Goal: Information Seeking & Learning: Learn about a topic

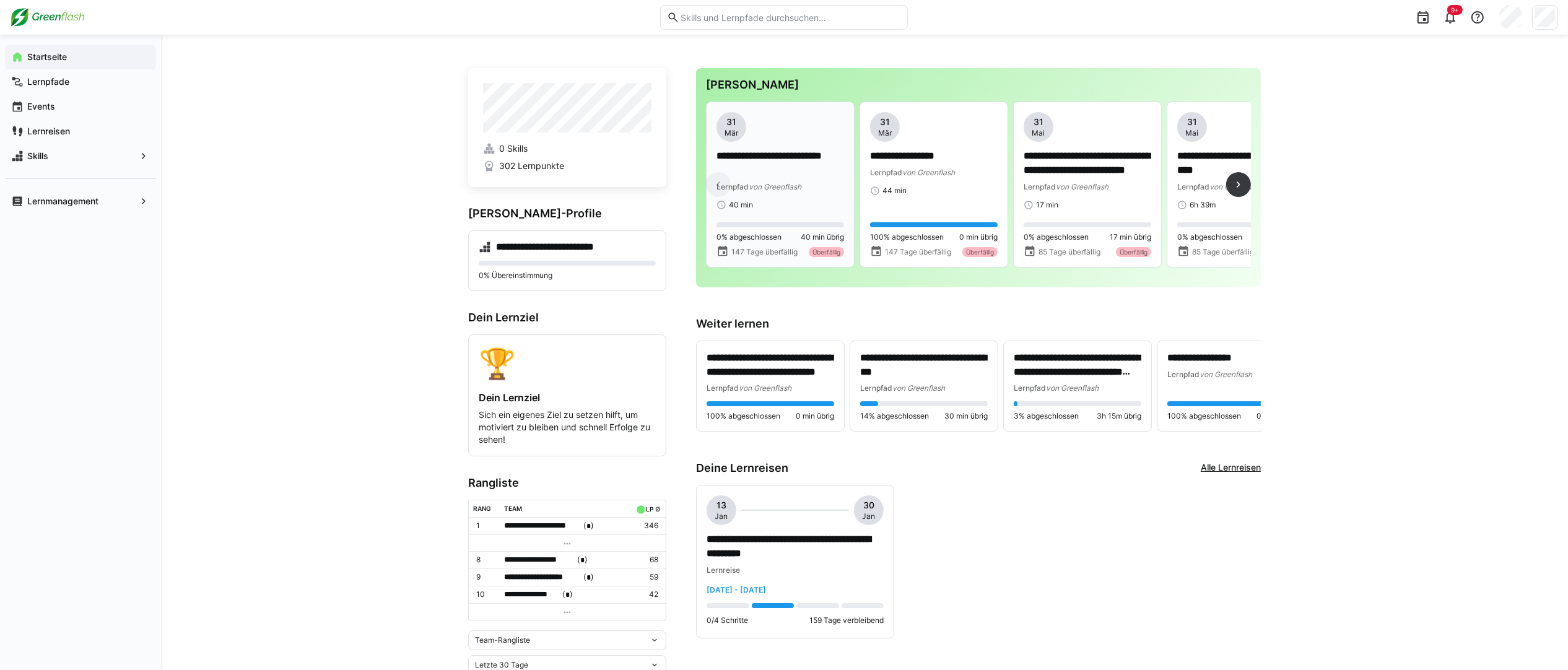
click at [795, 159] on p "**********" at bounding box center [780, 164] width 127 height 28
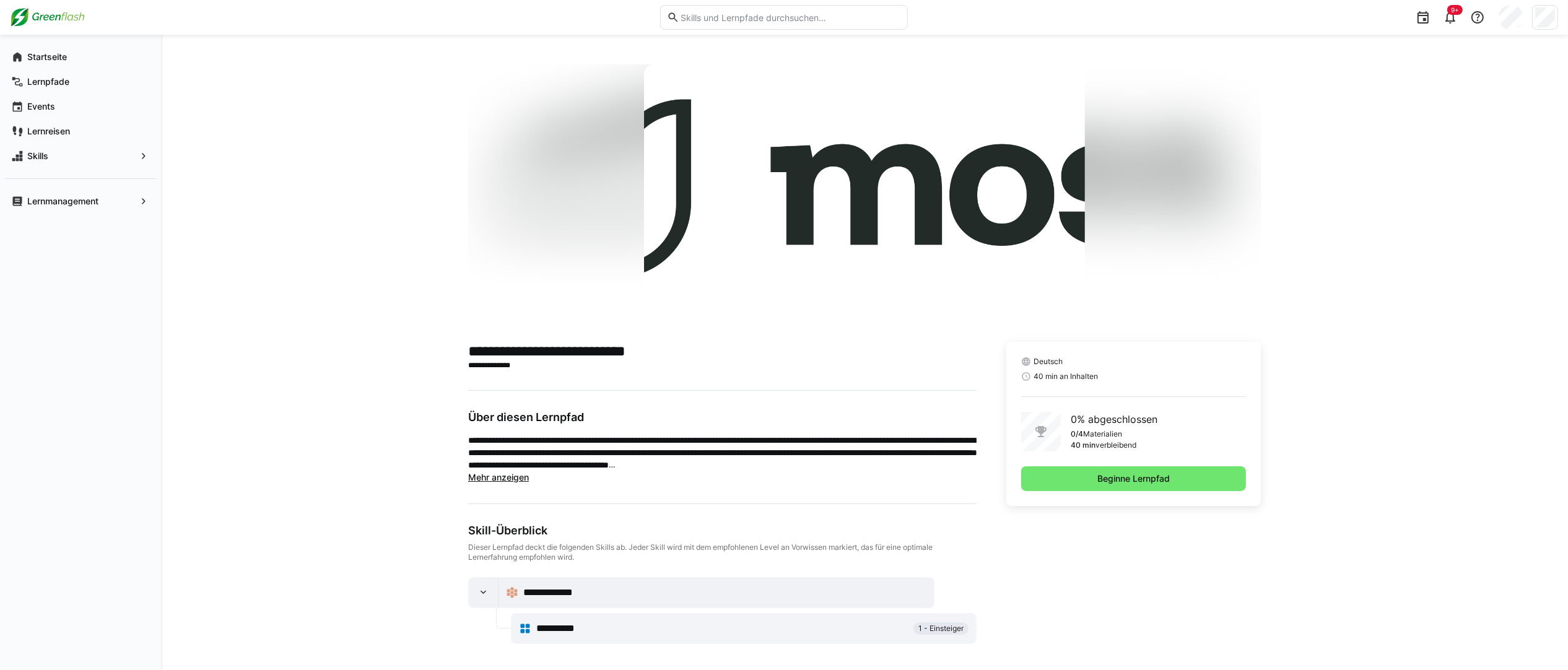
scroll to position [4, 0]
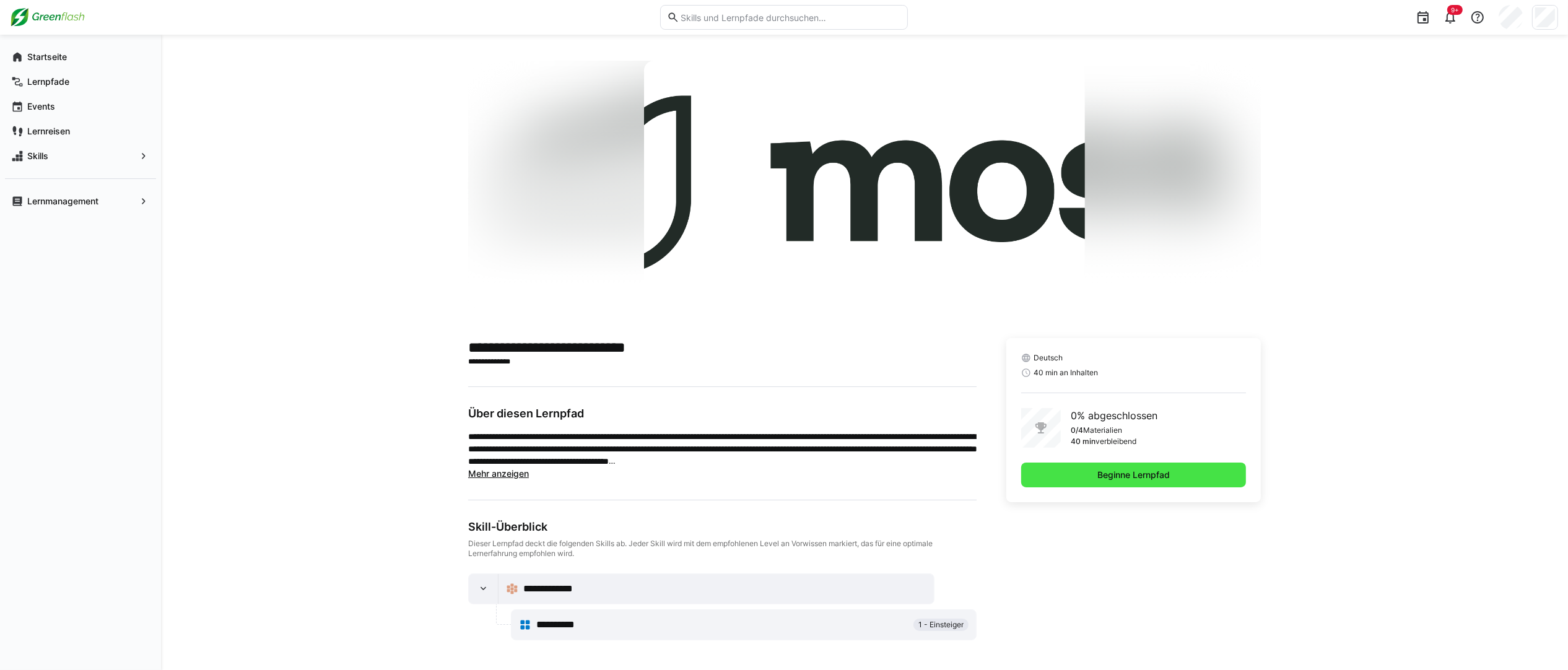
click at [1120, 477] on span "Beginne Lernpfad" at bounding box center [1134, 475] width 77 height 12
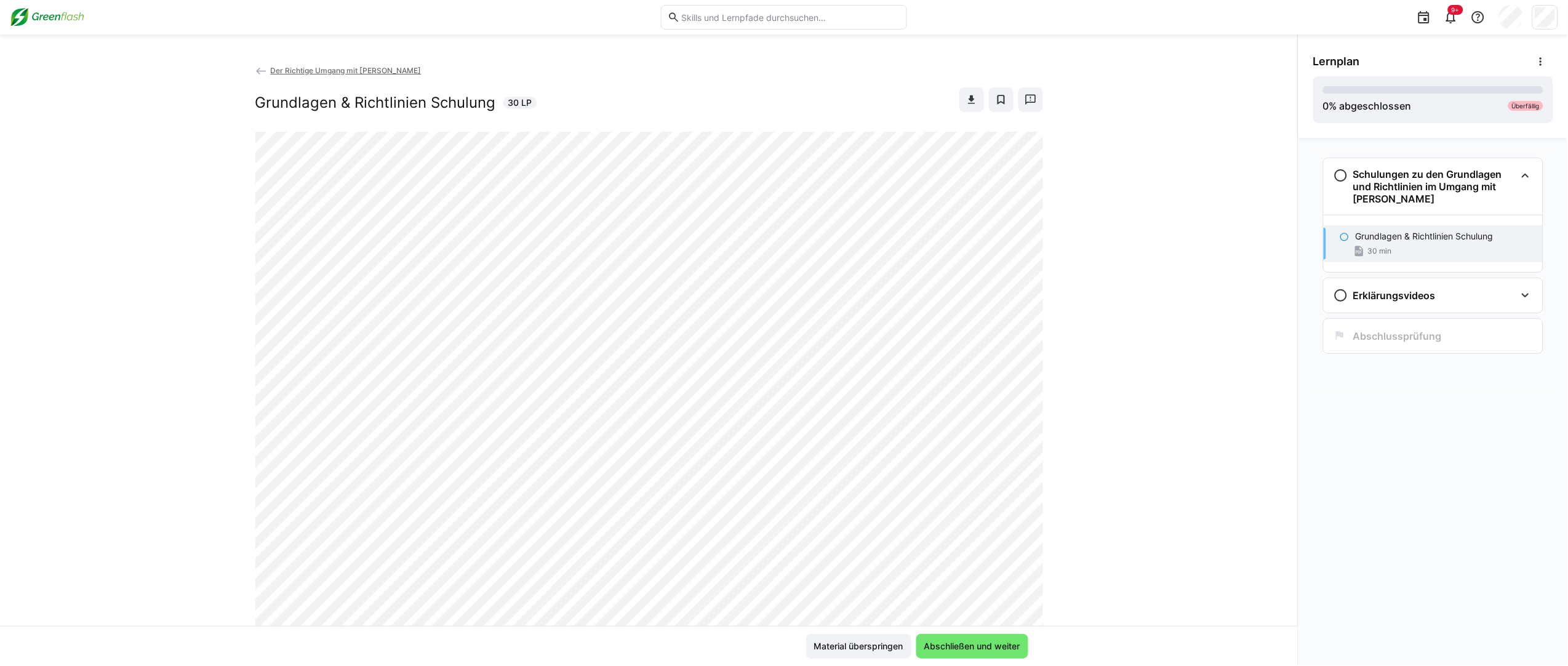
click at [1082, 432] on div "Der Richtige Umgang mit Moss Grundlagen & Richtlinien Schulung 30 LP" at bounding box center [648, 344] width 1297 height 562
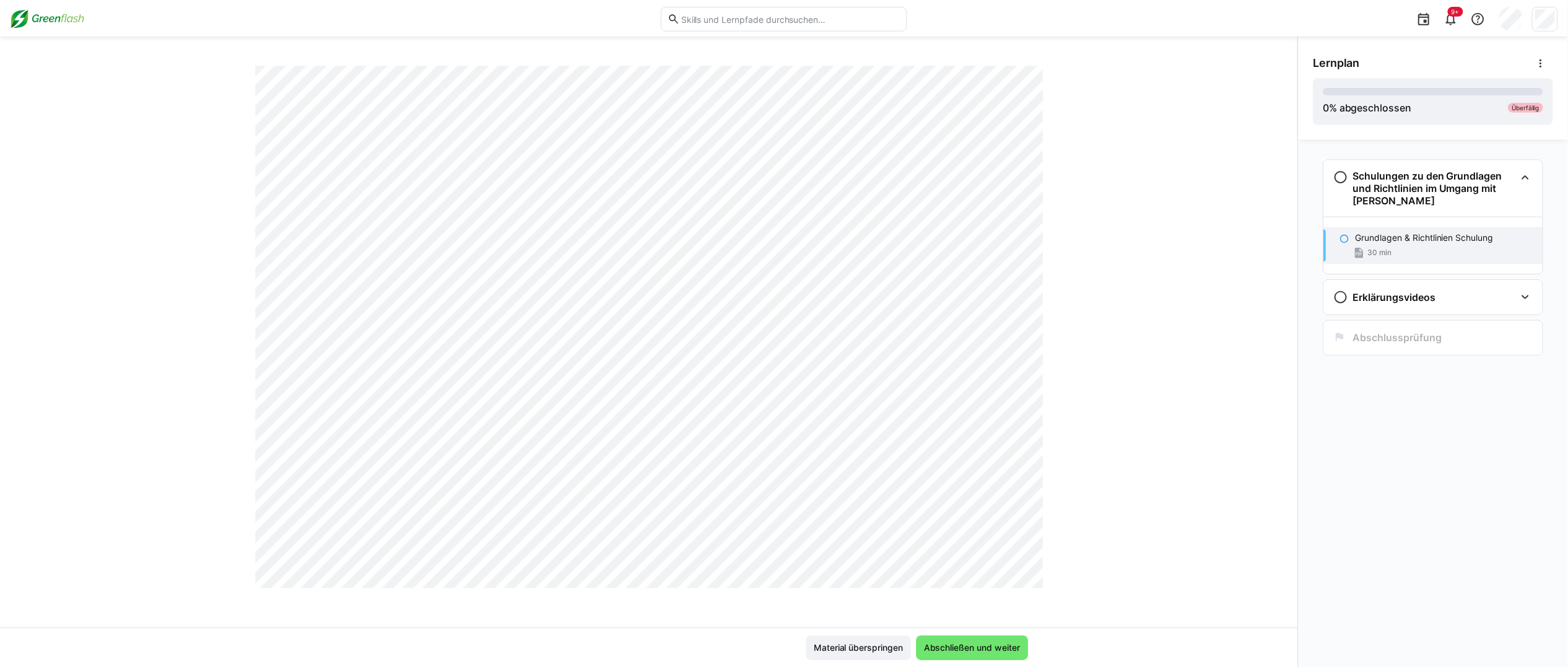
scroll to position [8605, 0]
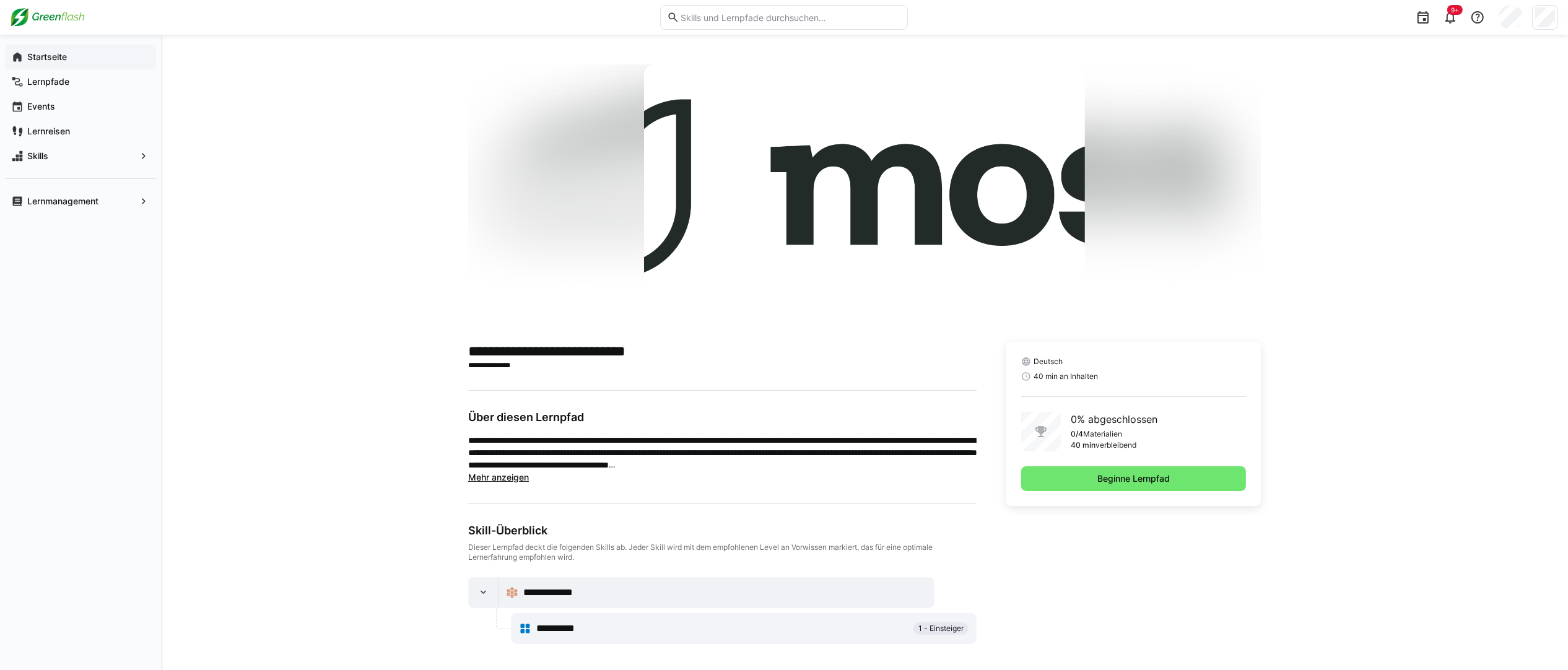
click at [0, 0] on app-navigation-label "Startseite" at bounding box center [0, 0] width 0 height 0
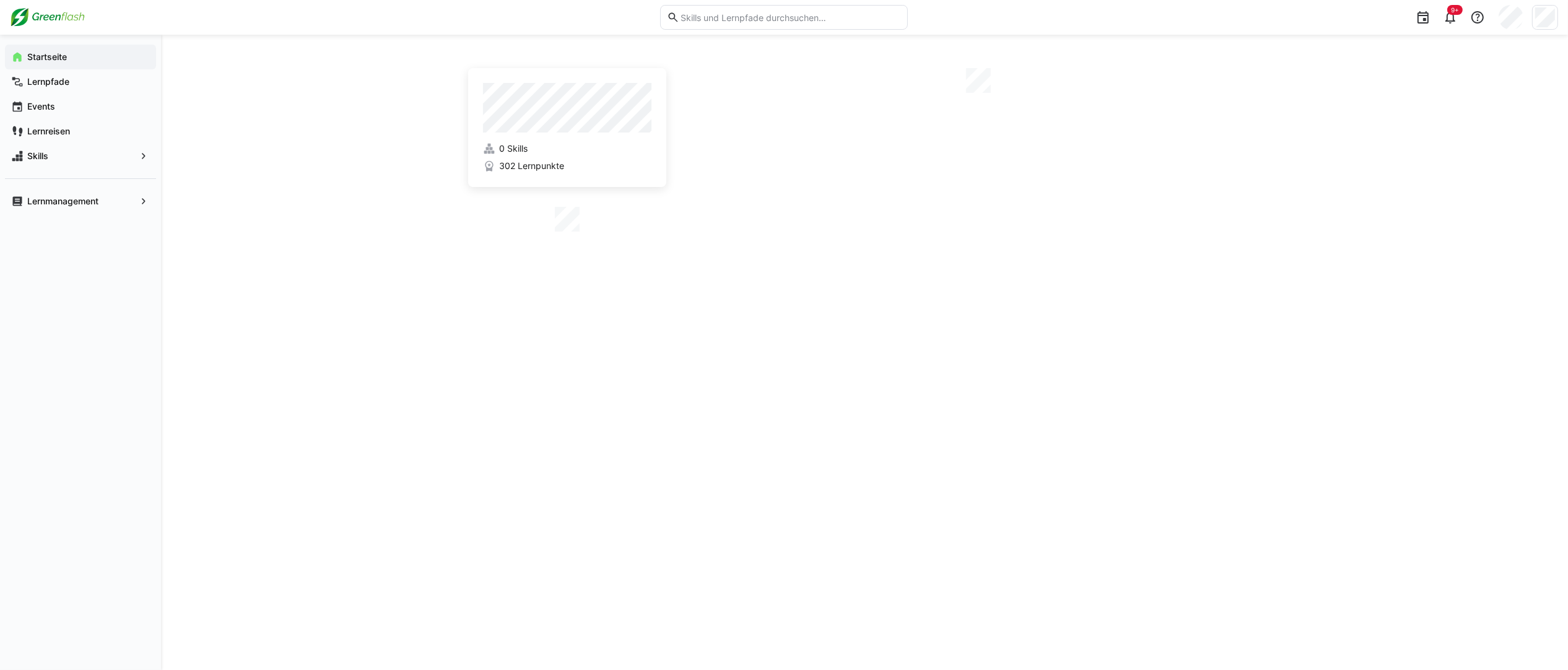
click at [0, 0] on app-navigation-label "Startseite" at bounding box center [0, 0] width 0 height 0
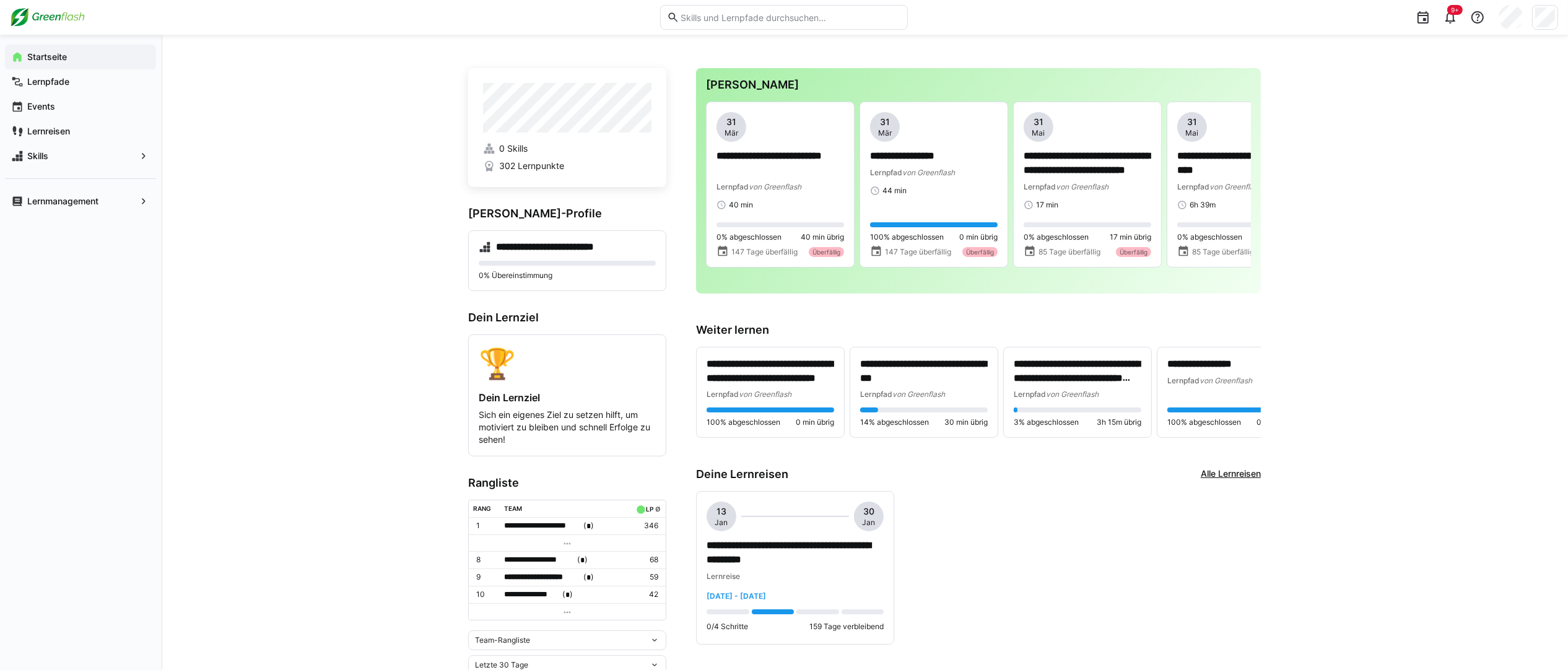
click at [790, 85] on h3 "[PERSON_NAME]" at bounding box center [979, 85] width 545 height 13
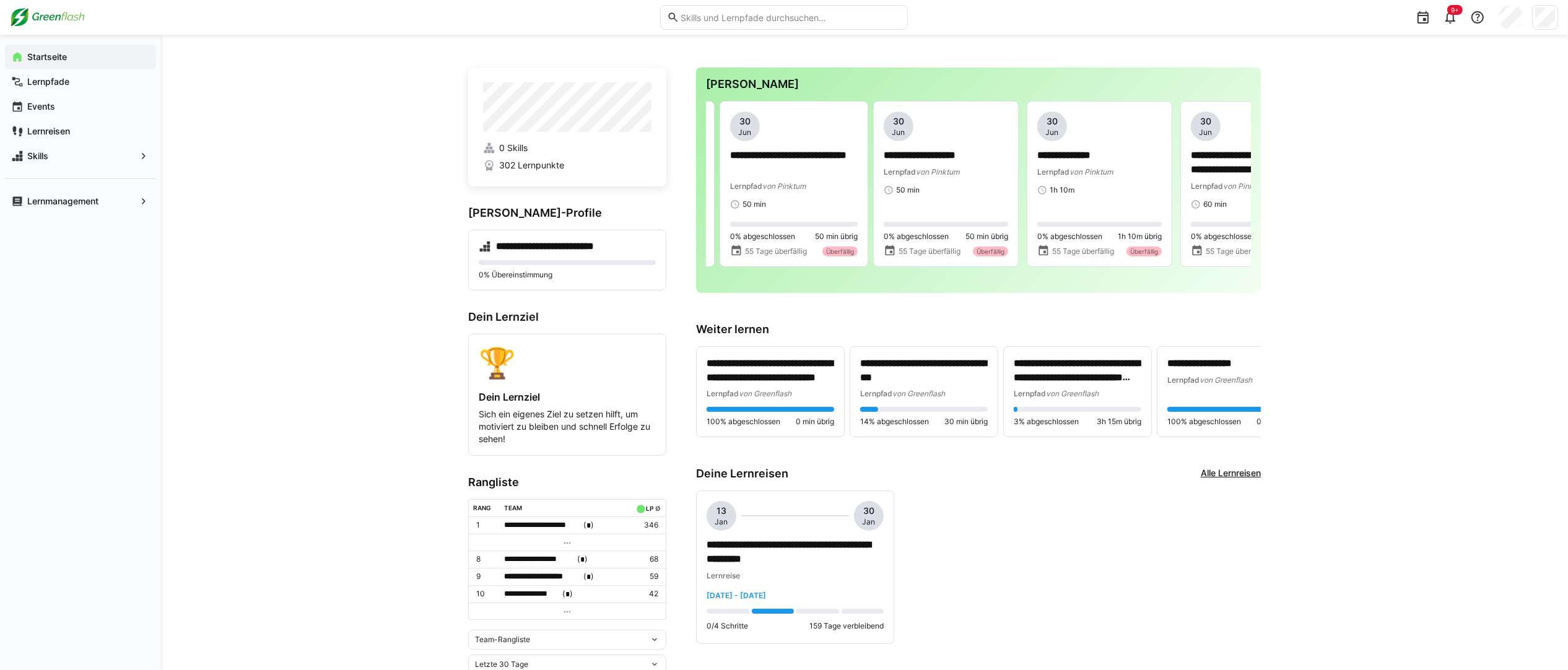
scroll to position [0, 1670]
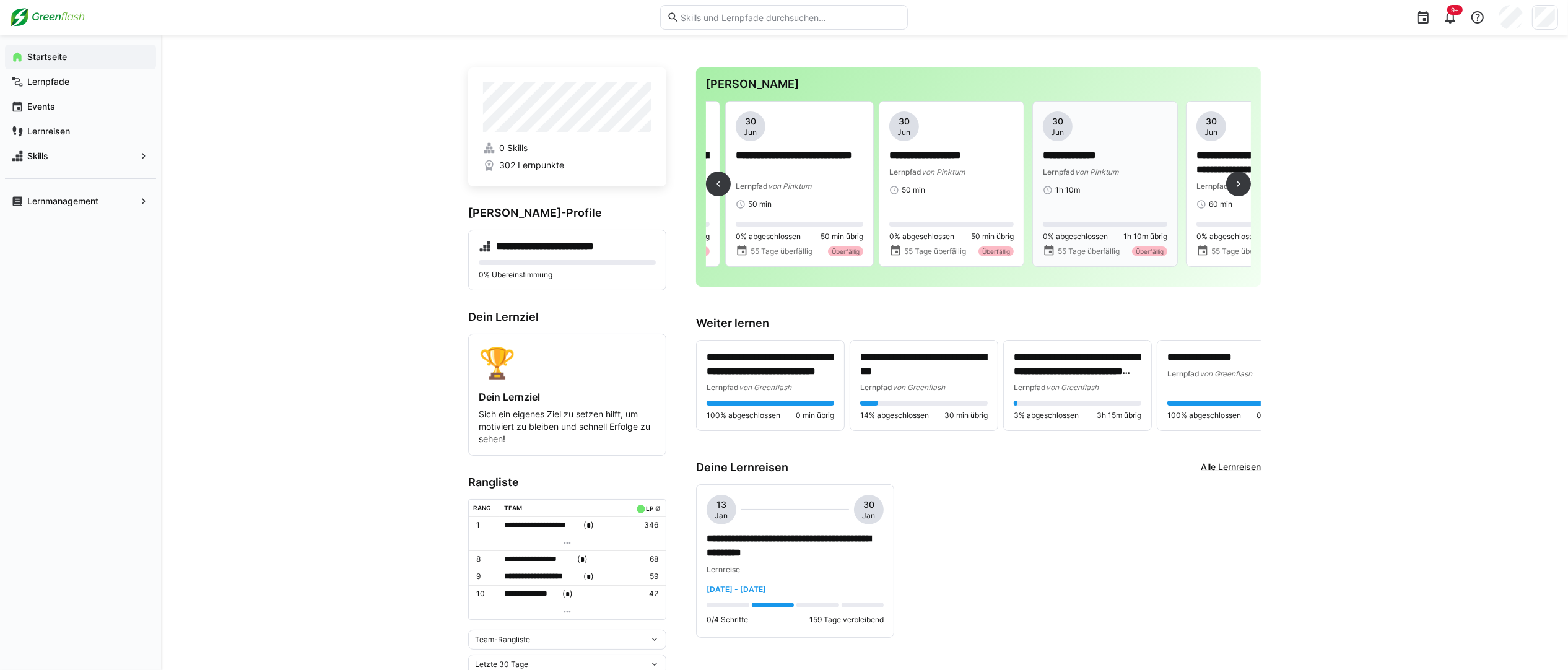
click at [1118, 149] on p "**********" at bounding box center [1105, 156] width 125 height 14
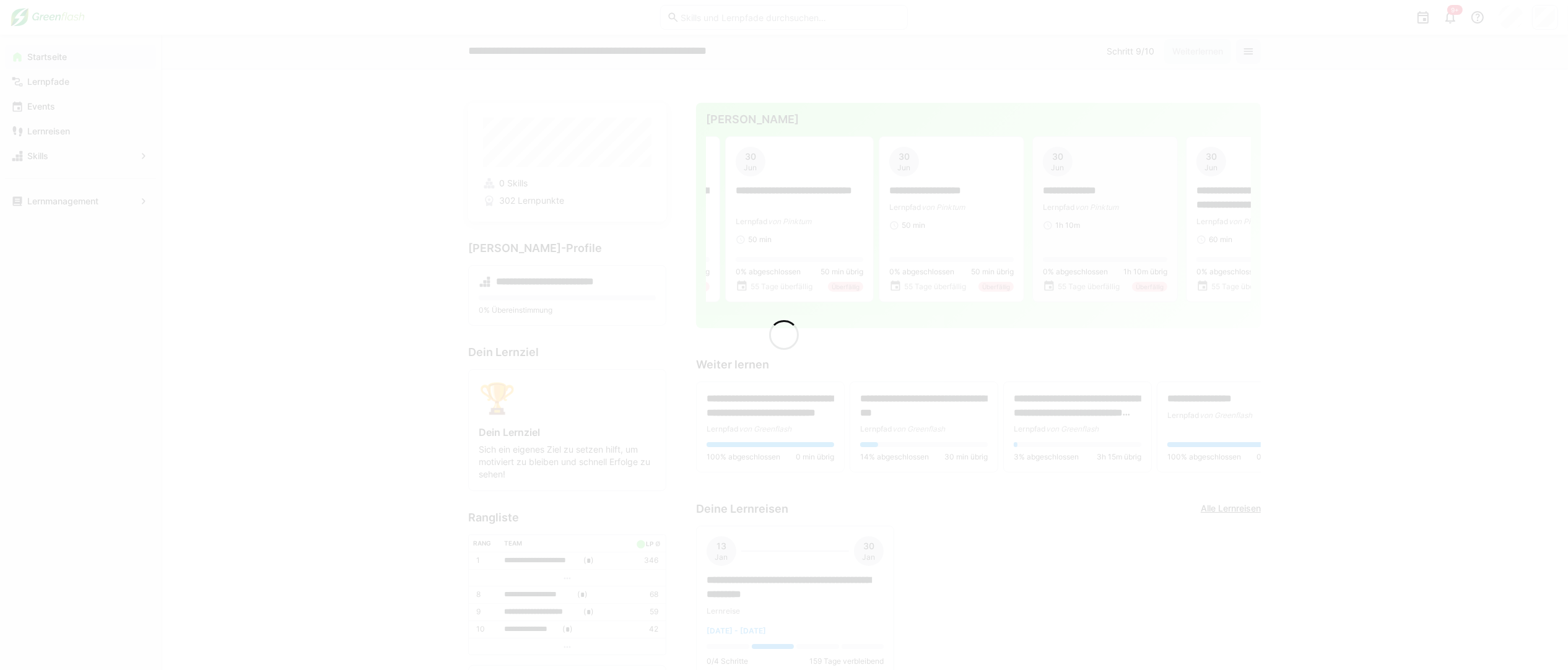
scroll to position [36, 0]
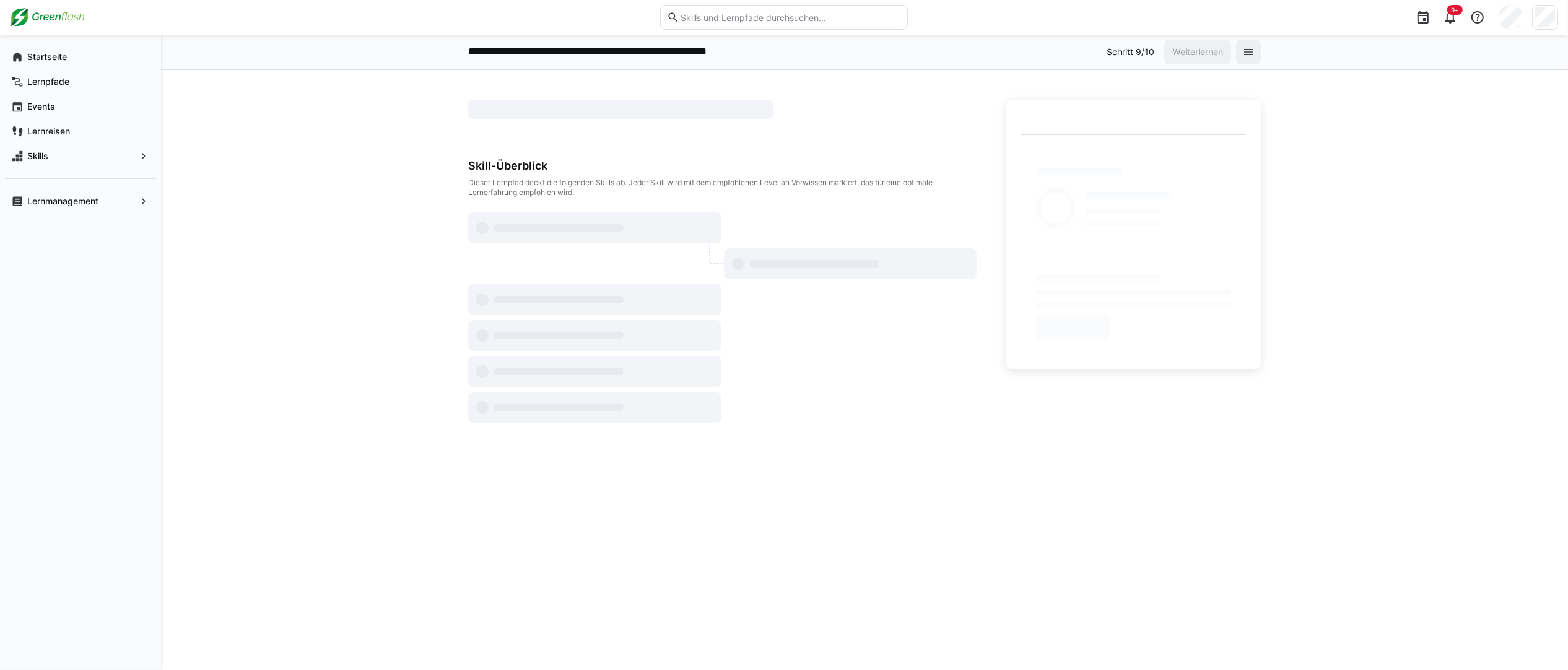
click at [1077, 163] on div at bounding box center [1133, 197] width 225 height 94
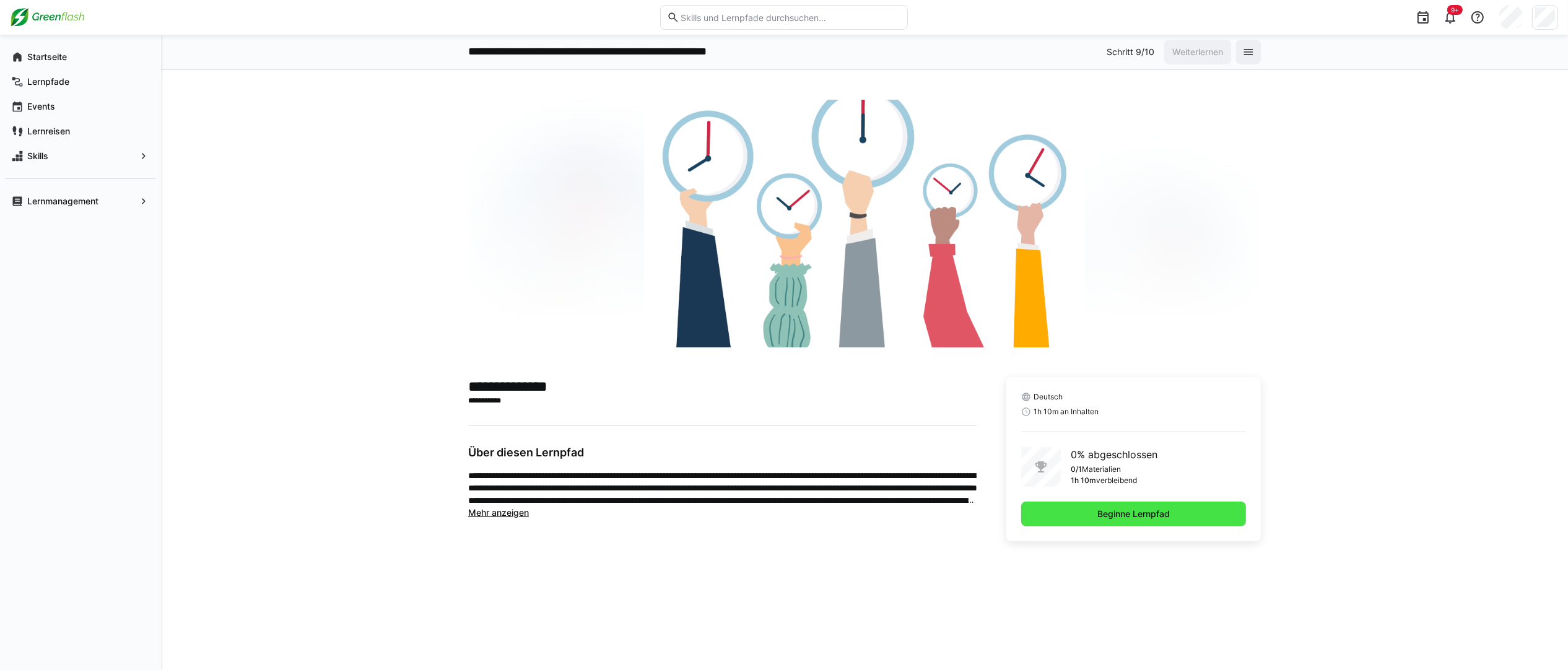
click at [1177, 513] on span "Beginne Lernpfad" at bounding box center [1133, 513] width 225 height 25
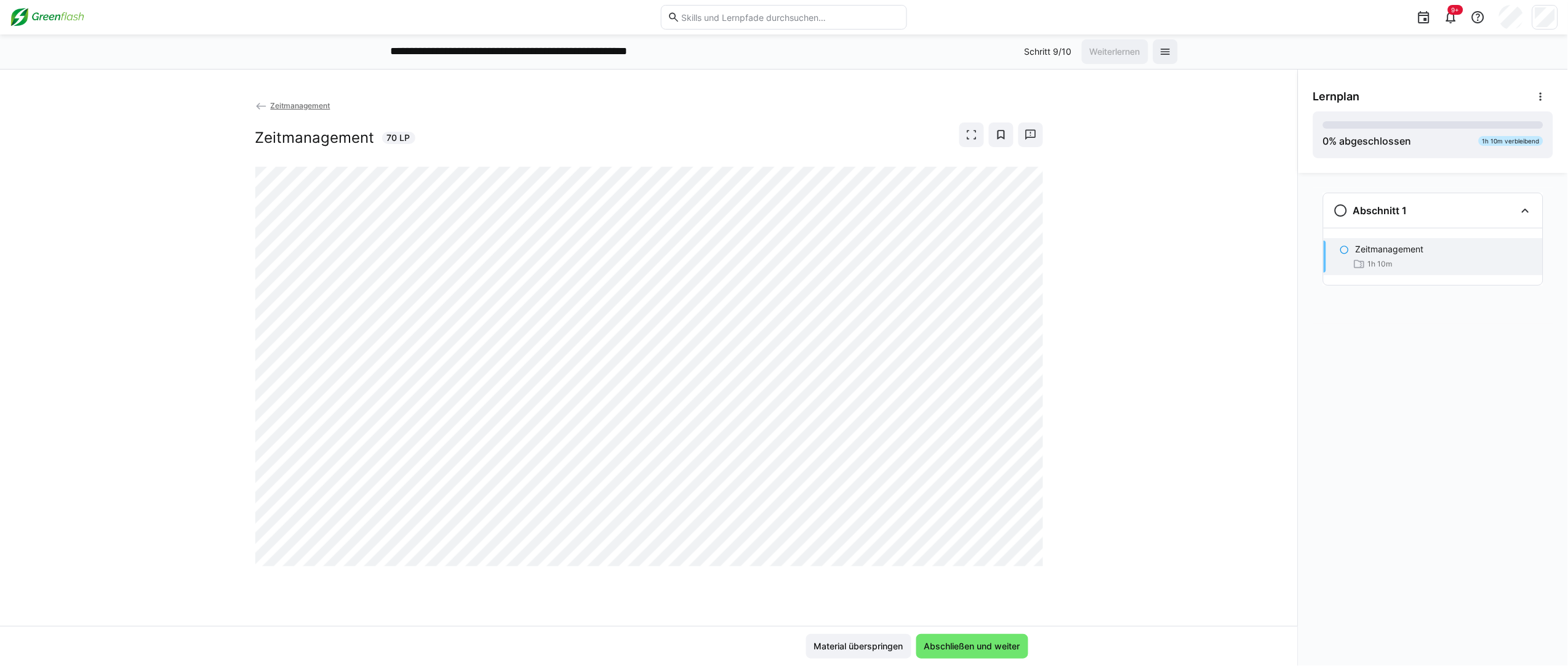
click at [28, 12] on img at bounding box center [47, 17] width 74 height 19
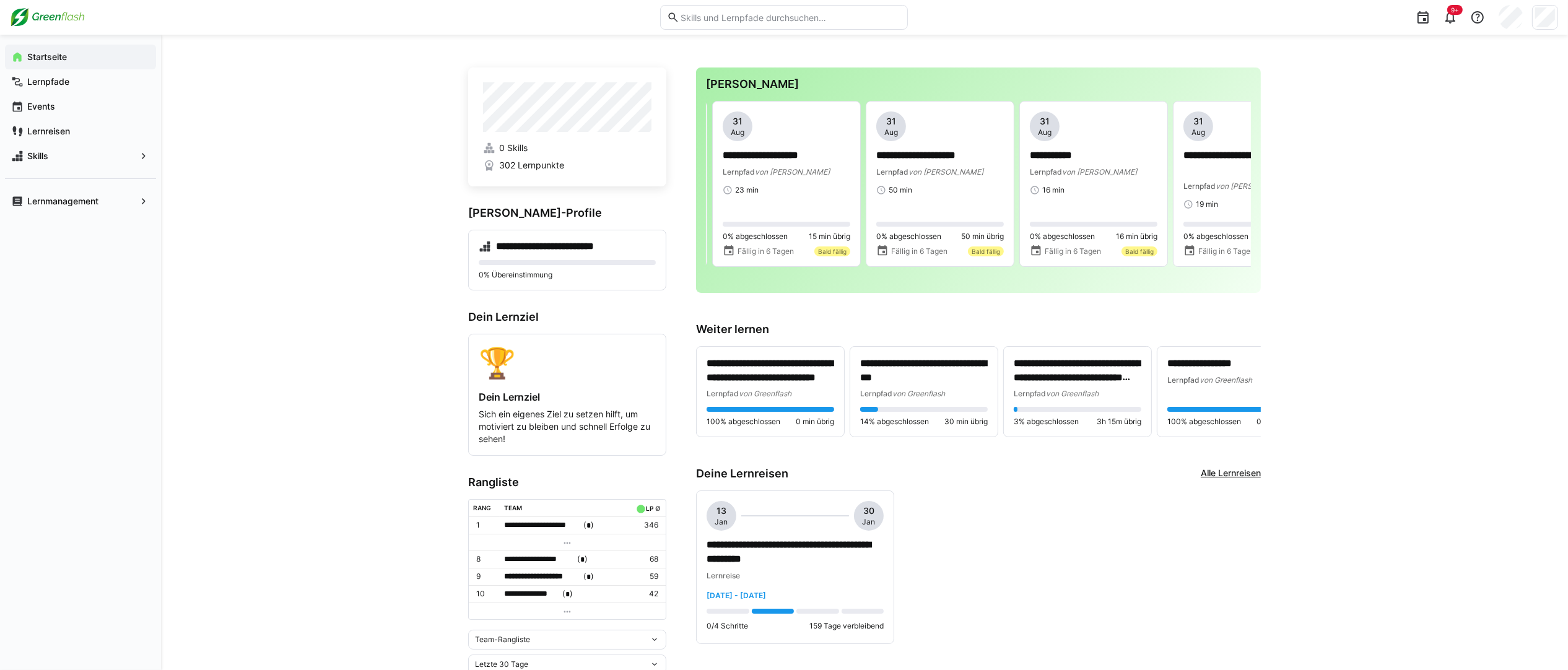
scroll to position [0, 2606]
click at [762, 170] on span "von [PERSON_NAME]" at bounding box center [792, 172] width 75 height 9
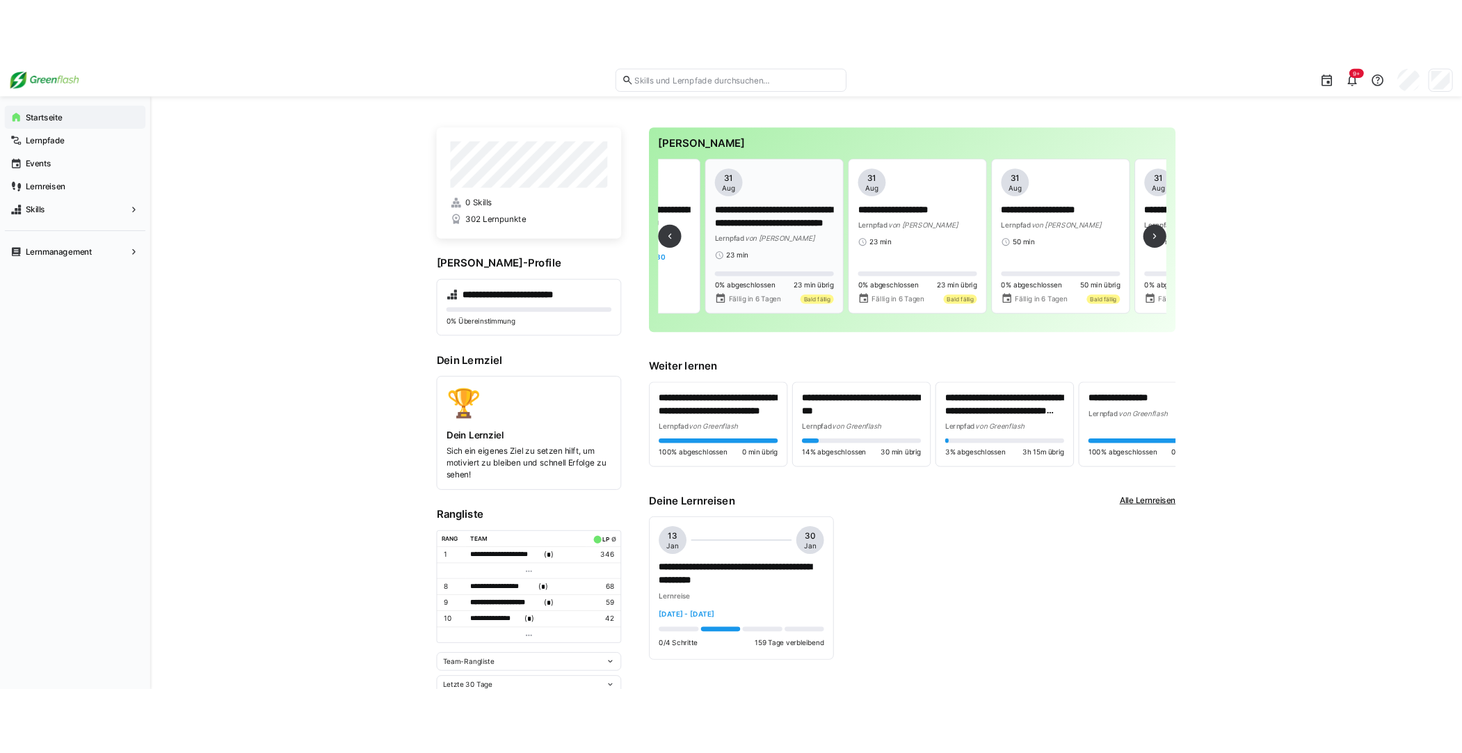
scroll to position [0, 2703]
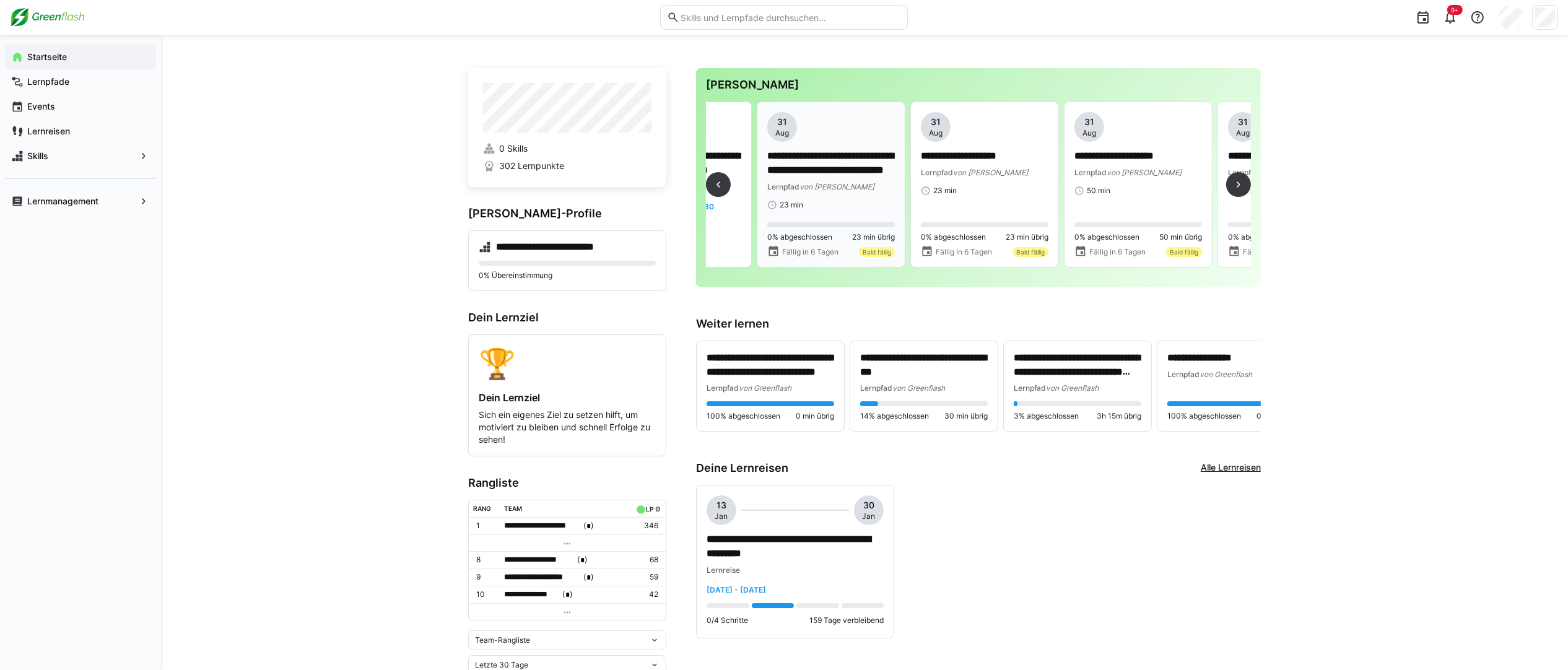
click at [862, 178] on div "**********" at bounding box center [831, 171] width 127 height 44
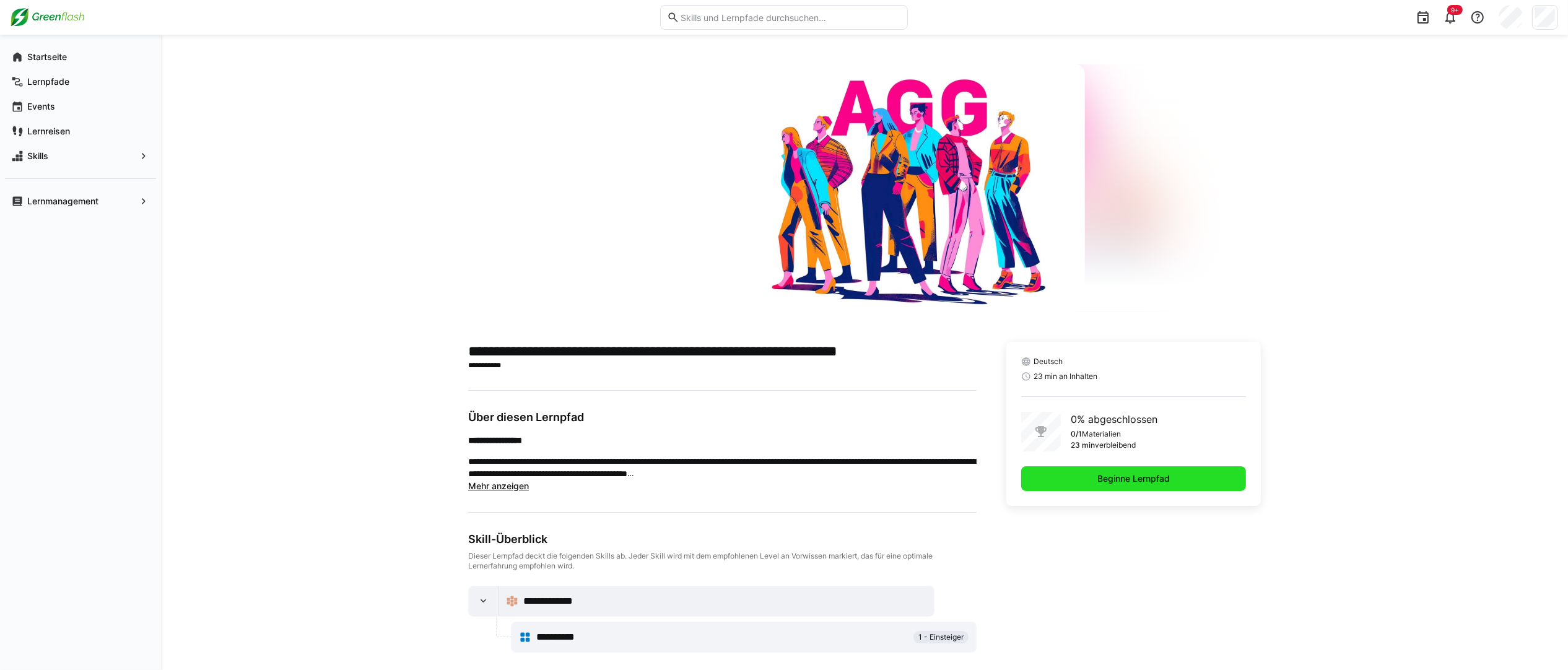
click at [1165, 483] on span "Beginne Lernpfad" at bounding box center [1134, 479] width 77 height 12
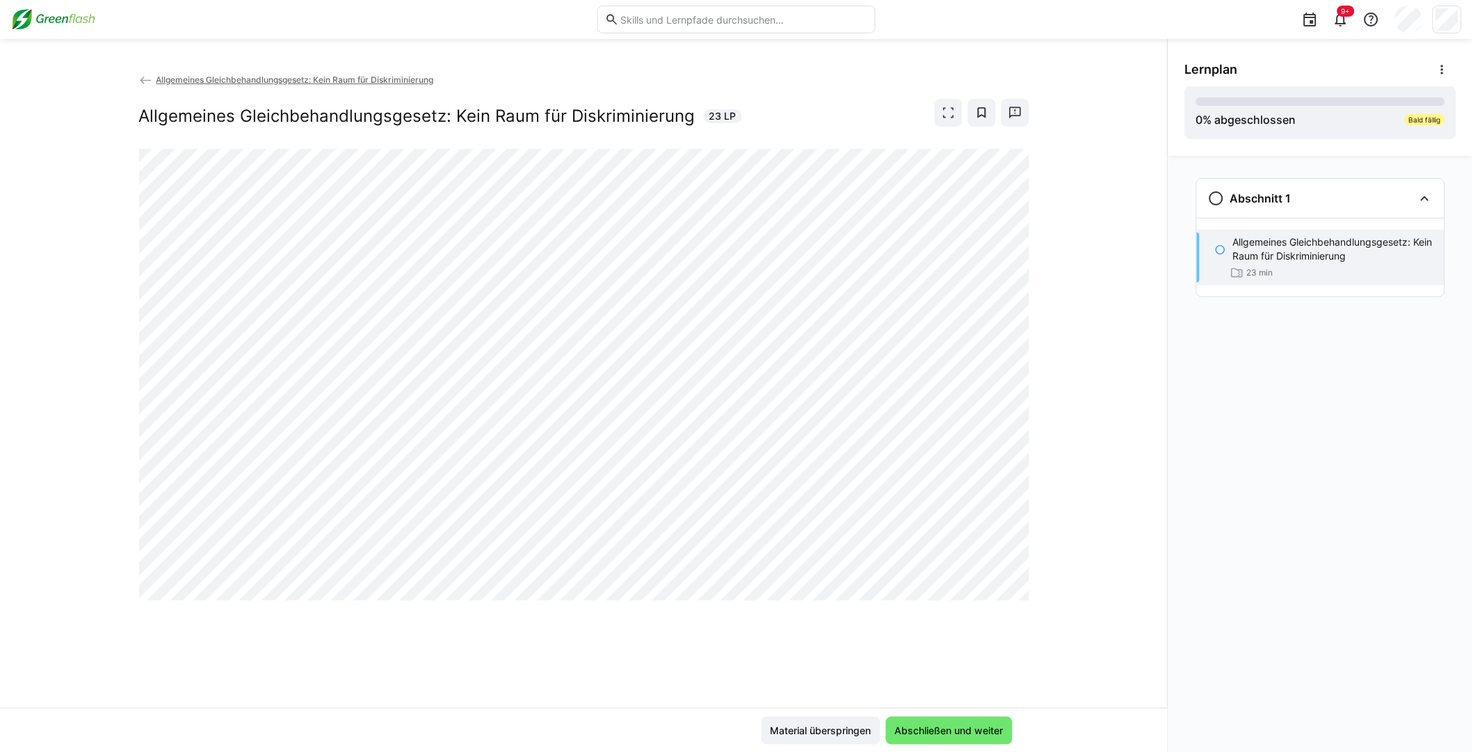
click at [1353, 483] on div "Abschnitt 1 Allgemeines Gleichbehandlungsgesetz: Kein Raum für Diskriminierung …" at bounding box center [1321, 454] width 305 height 597
click at [925, 596] on span "Abschließen und weiter" at bounding box center [949, 730] width 113 height 14
click at [979, 596] on span "Abschließen und weiter" at bounding box center [949, 731] width 127 height 28
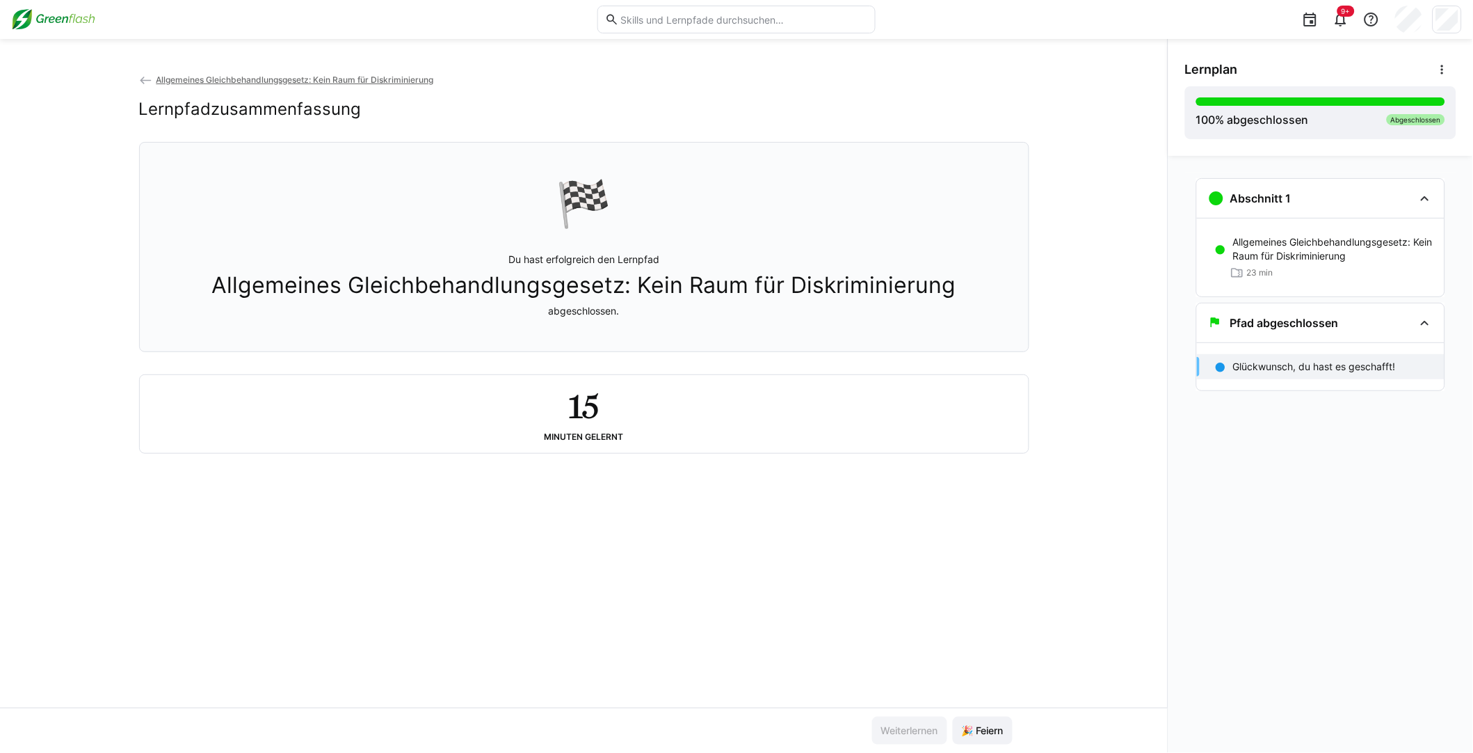
click at [172, 79] on span "Allgemeines Gleichbehandlungsgesetz: Kein Raum für Diskriminierung" at bounding box center [295, 79] width 278 height 10
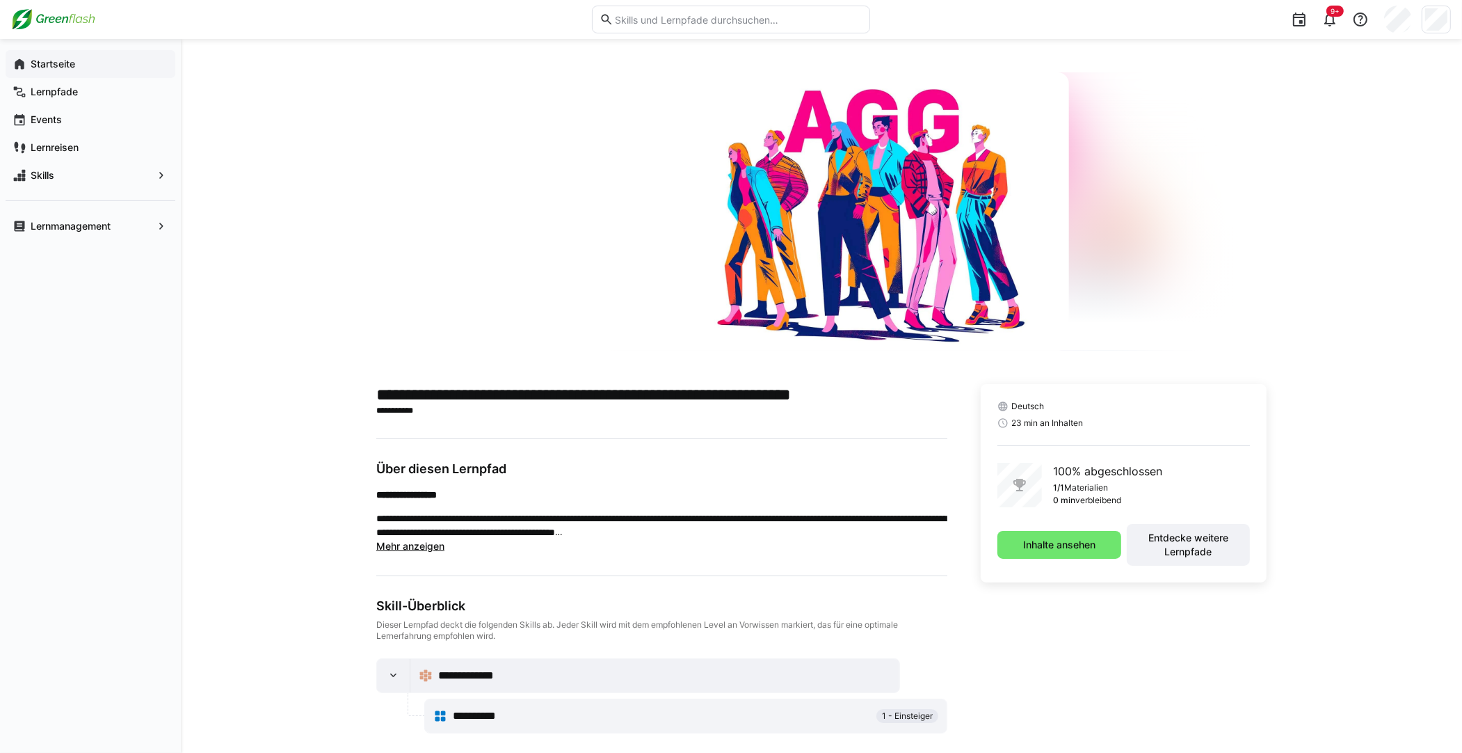
click at [76, 61] on span "Startseite" at bounding box center [99, 64] width 140 height 14
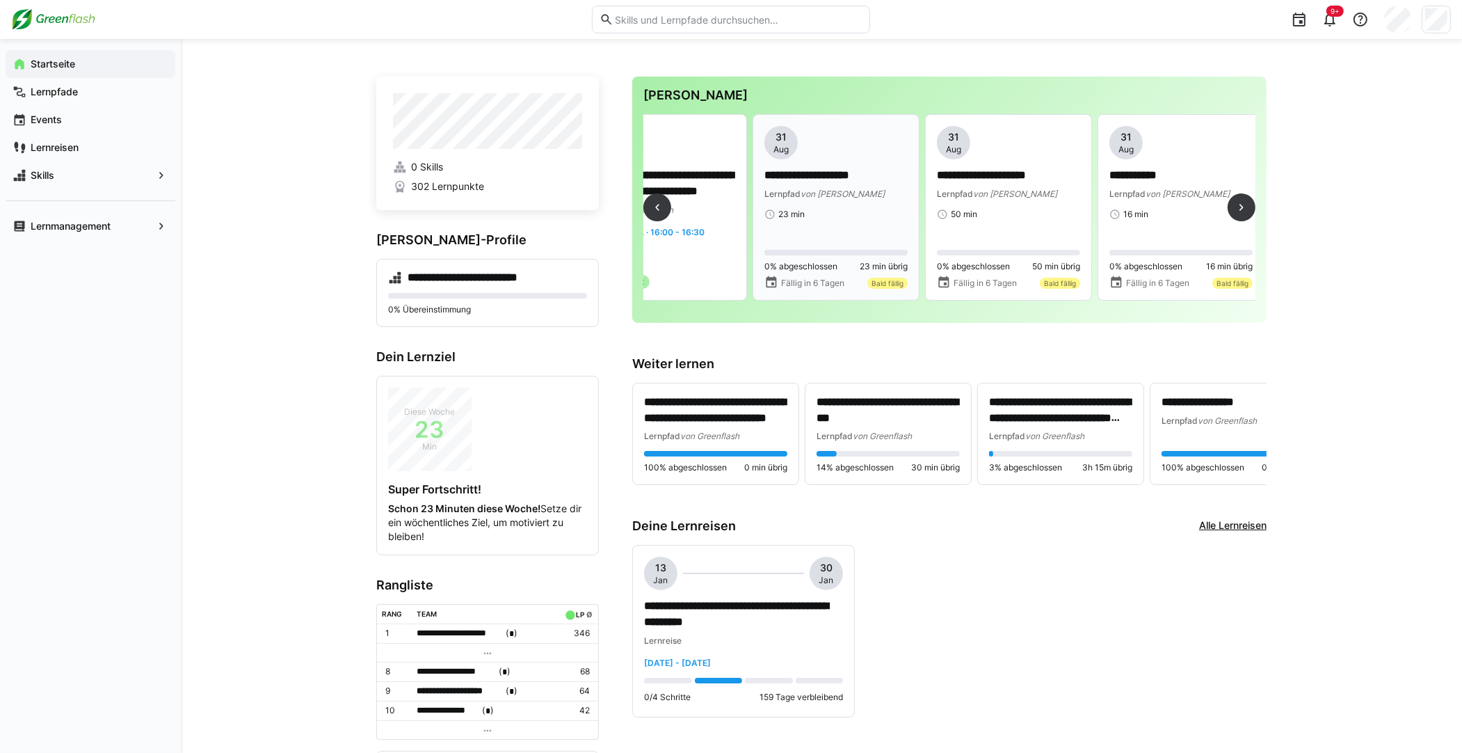
scroll to position [0, 2650]
click at [897, 245] on div "**********" at bounding box center [836, 207] width 143 height 163
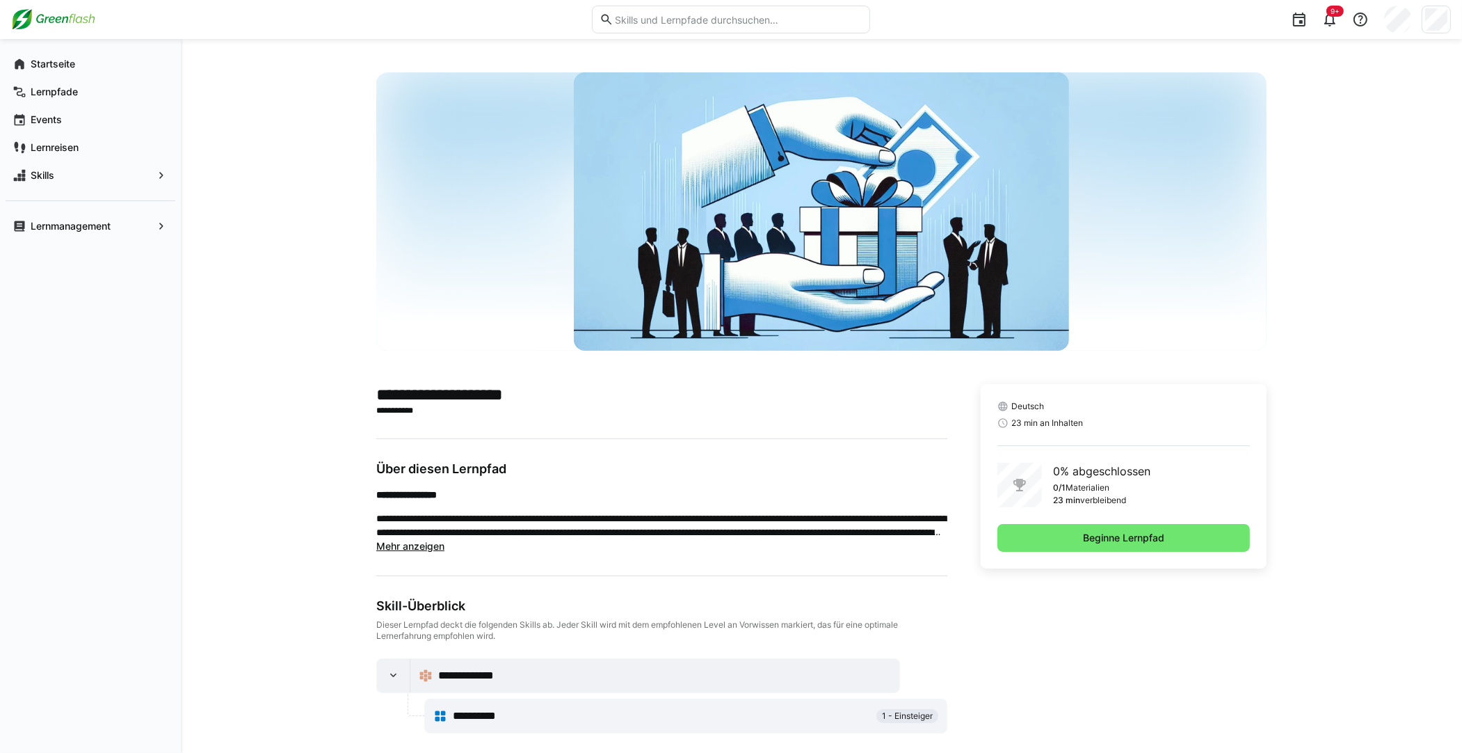
scroll to position [14, 0]
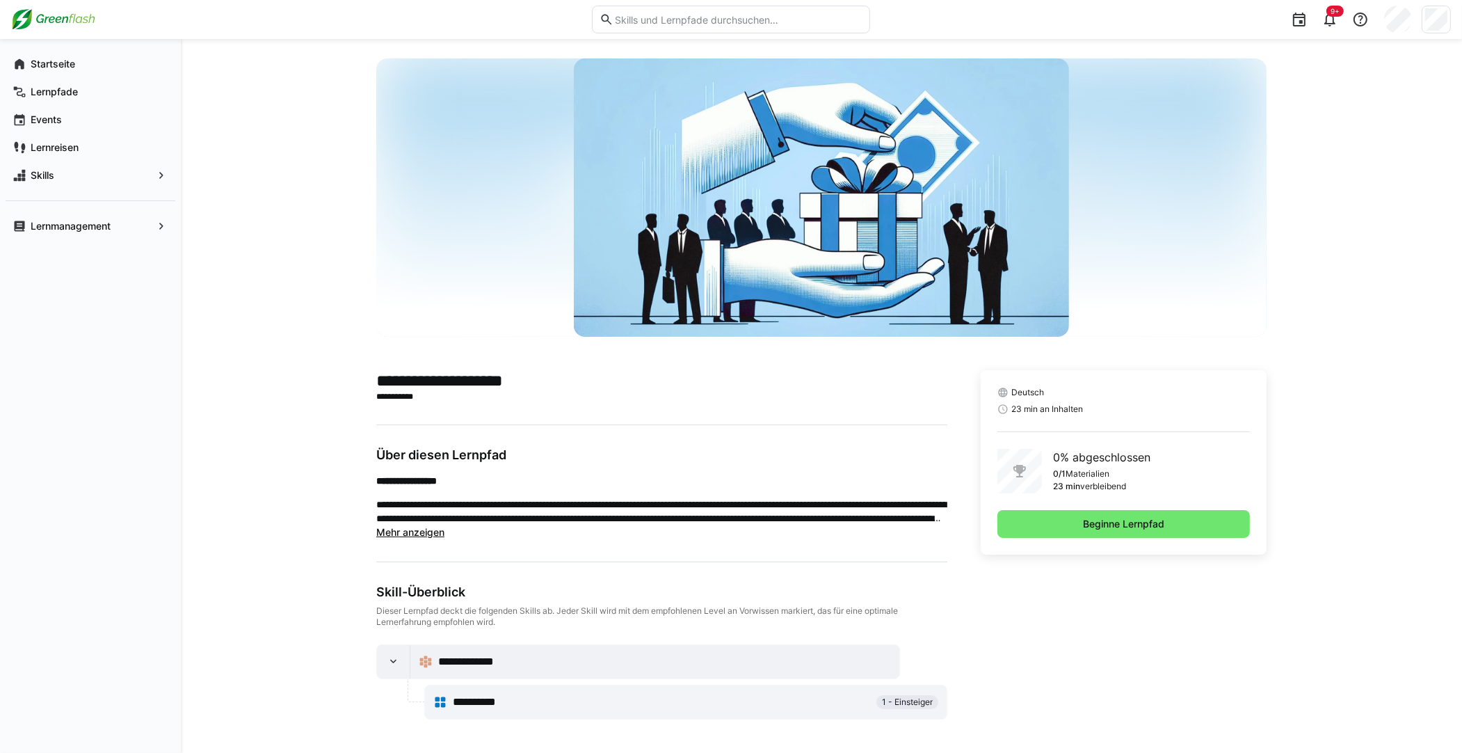
click at [1114, 507] on div "Deutsch 23 min an Inhalten 0% abgeschlossen 0/1 Materialien 23 min verbleibend …" at bounding box center [1124, 462] width 286 height 184
click at [1110, 521] on span "Beginne Lernpfad" at bounding box center [1124, 524] width 86 height 14
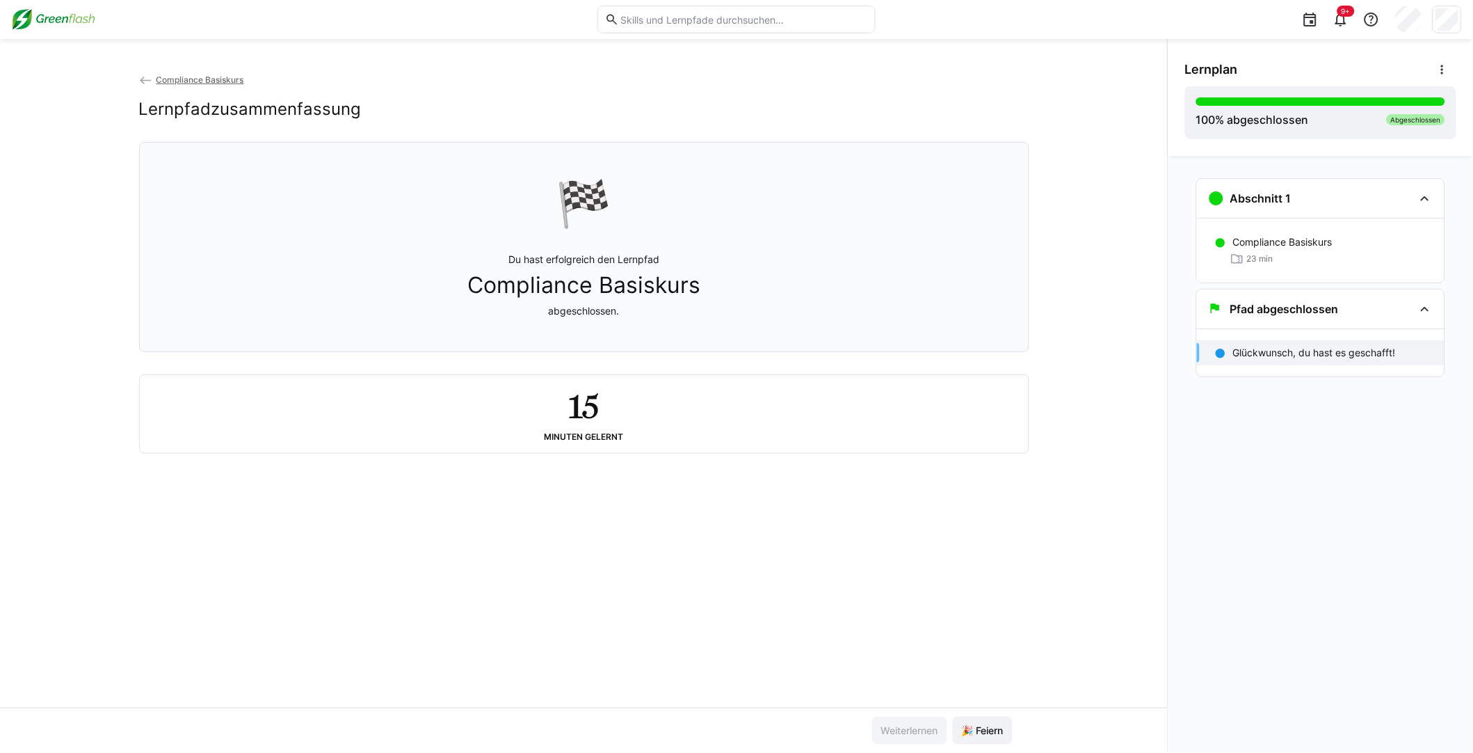
click at [143, 79] on eds-icon at bounding box center [146, 81] width 14 height 14
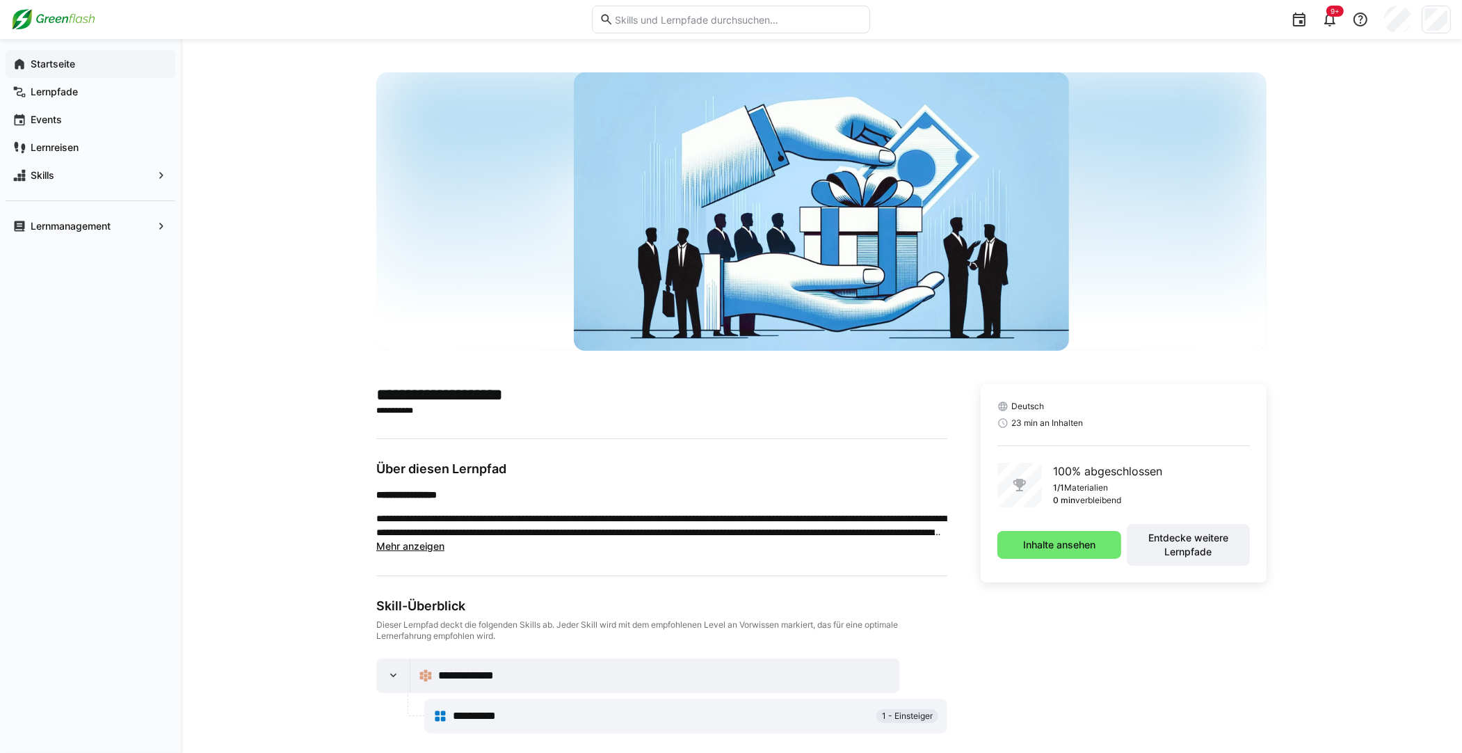
click at [0, 0] on app-navigation-label "Startseite" at bounding box center [0, 0] width 0 height 0
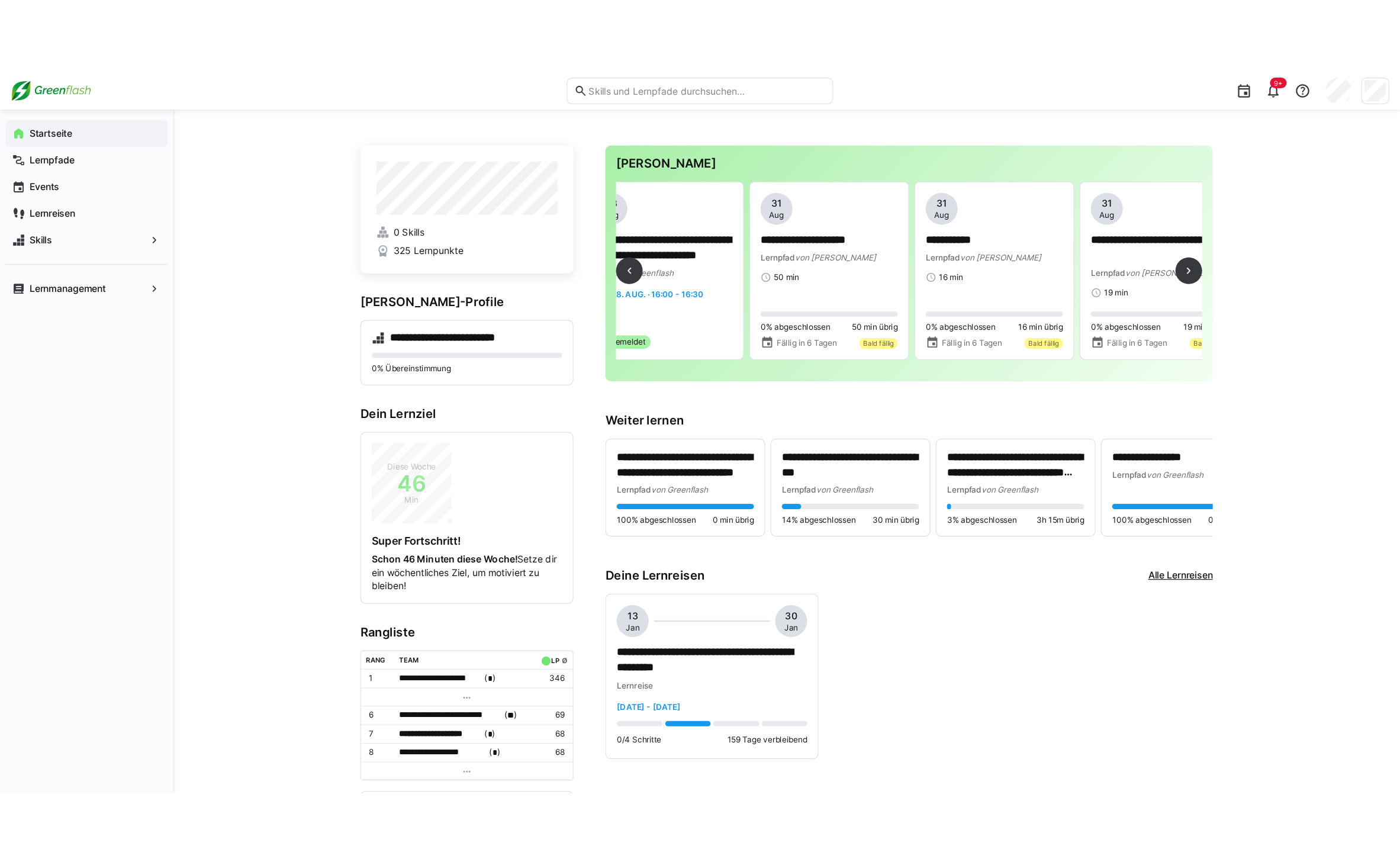
scroll to position [0, 2234]
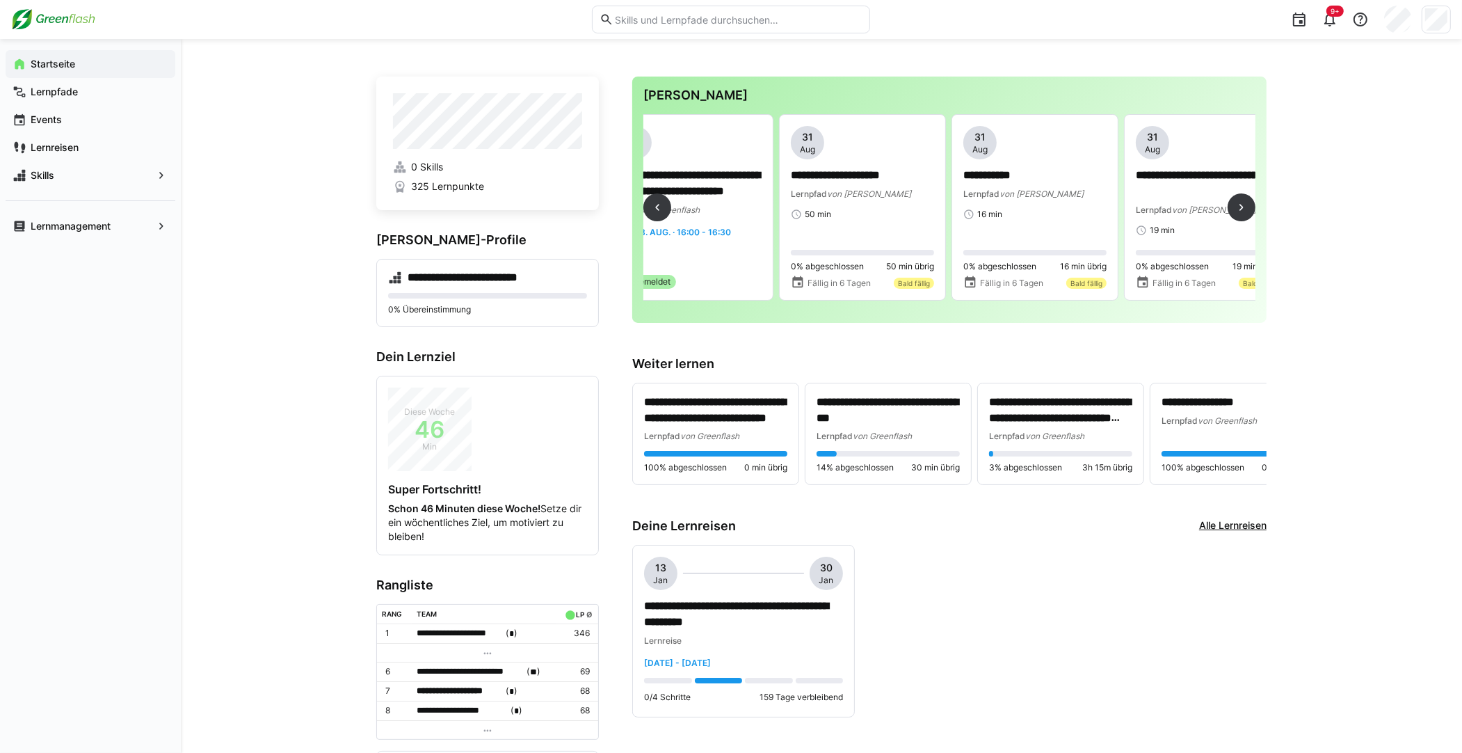
click at [895, 198] on div "Lernpfad von MyBreev" at bounding box center [862, 193] width 143 height 14
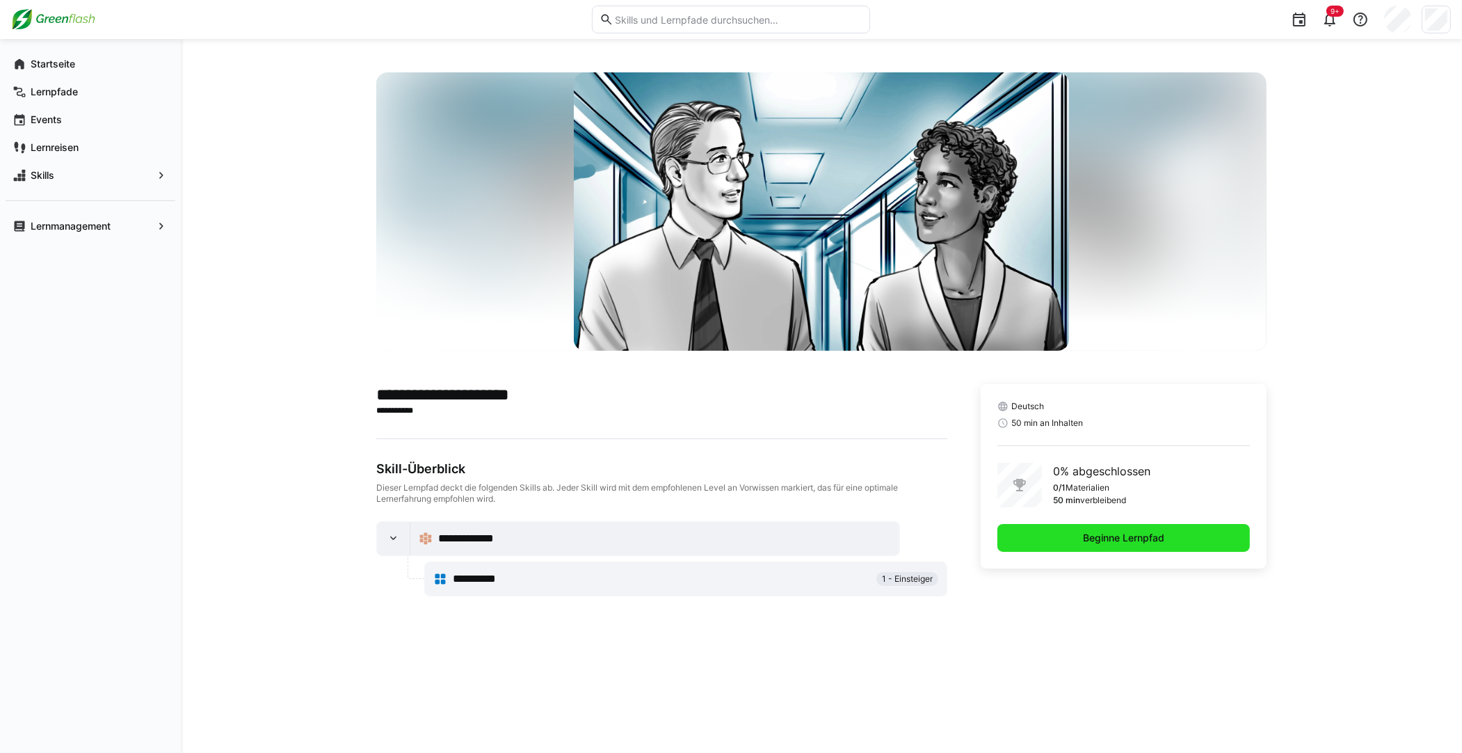
click at [1104, 537] on span "Beginne Lernpfad" at bounding box center [1124, 538] width 86 height 14
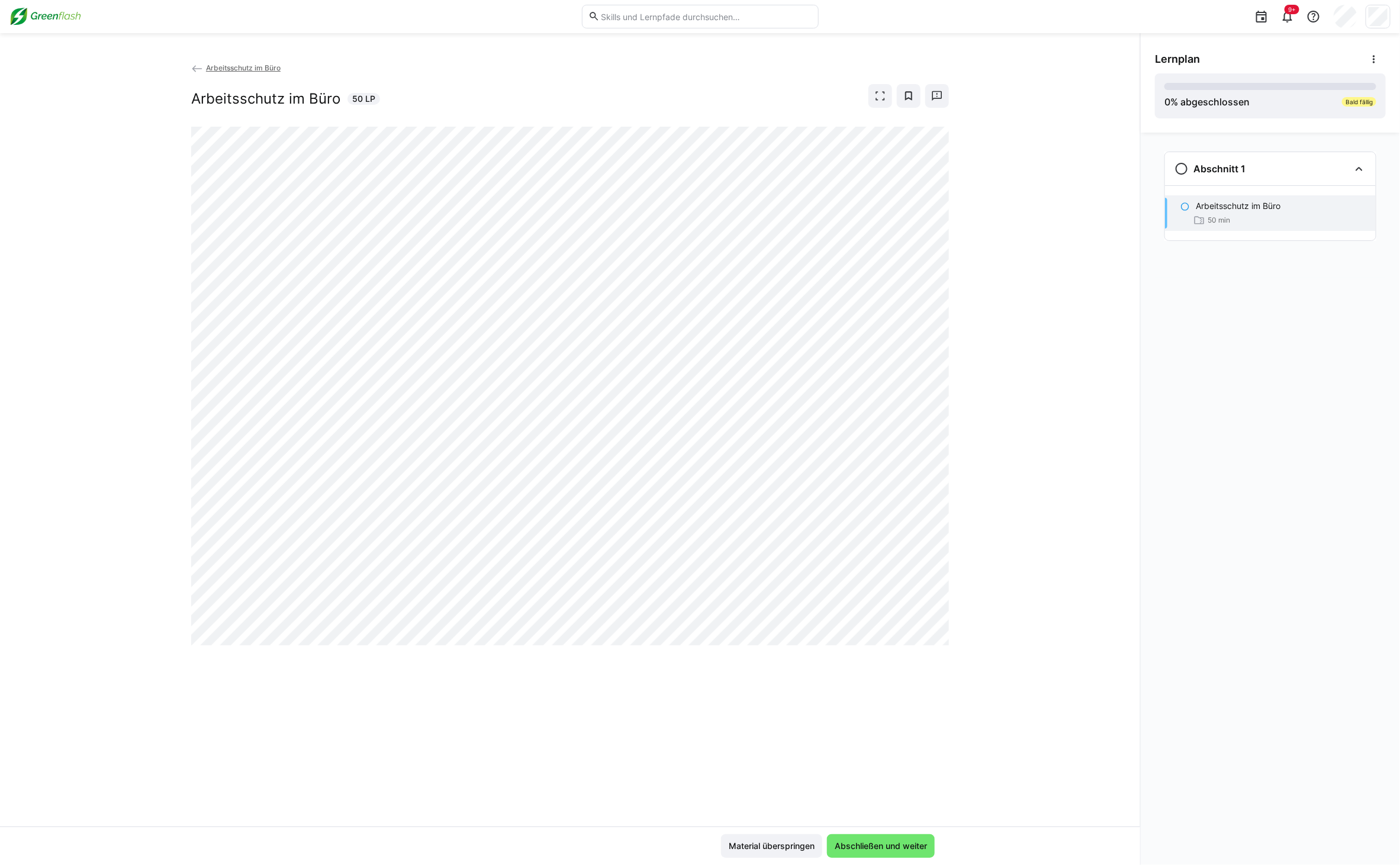
drag, startPoint x: 1187, startPoint y: 341, endPoint x: 993, endPoint y: 344, distance: 194.0
click at [1182, 343] on div "Abschnitt 1 Arbeitsschutz im Büro 50 min" at bounding box center [1271, 499] width 260 height 733
drag, startPoint x: 1087, startPoint y: 360, endPoint x: 1069, endPoint y: 359, distance: 18.0
click at [1087, 360] on div "Arbeitsschutz im Büro Arbeitsschutz im Büro 50 LP" at bounding box center [570, 444] width 1140 height 765
